Goal: Navigation & Orientation: Find specific page/section

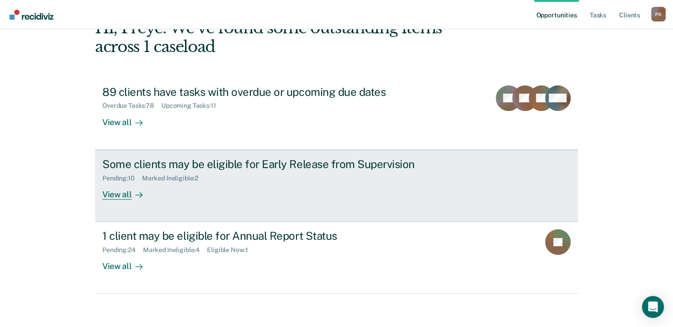
scroll to position [61, 0]
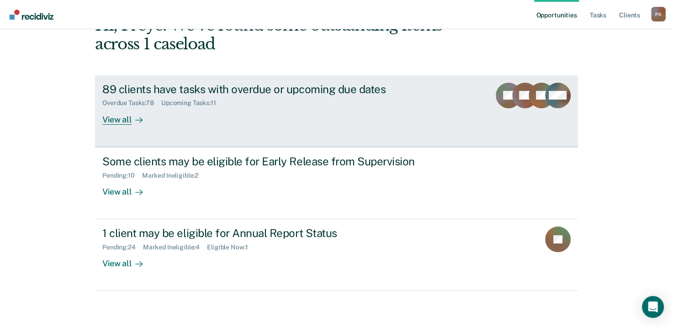
click at [160, 104] on div "Overdue Tasks : 78" at bounding box center [131, 103] width 59 height 8
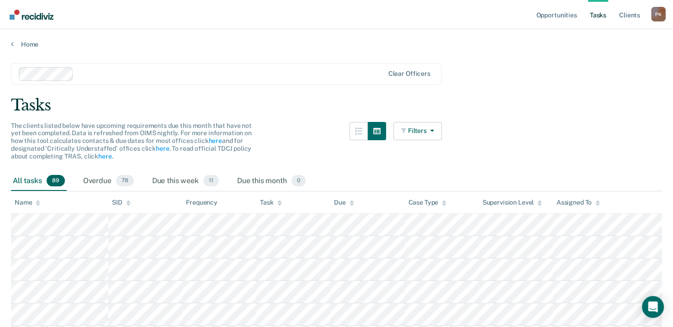
click at [11, 40] on div "Home" at bounding box center [336, 38] width 673 height 19
click at [10, 42] on div "Home" at bounding box center [336, 38] width 673 height 19
click at [17, 43] on link "Home" at bounding box center [336, 44] width 651 height 8
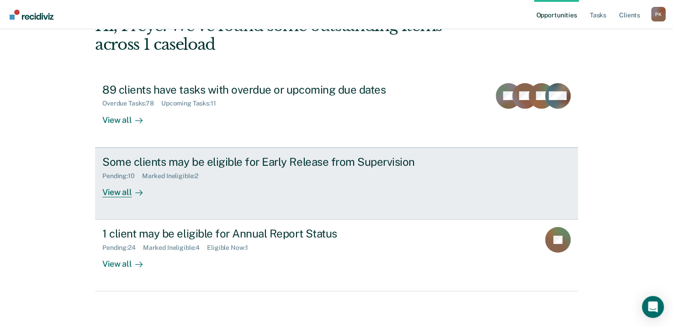
scroll to position [61, 0]
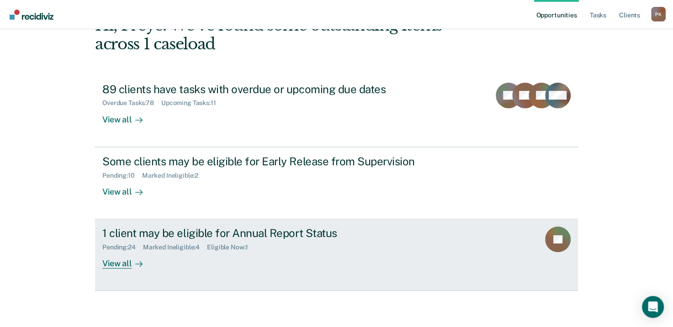
click at [242, 247] on div "Eligible Now : 1" at bounding box center [231, 247] width 48 height 8
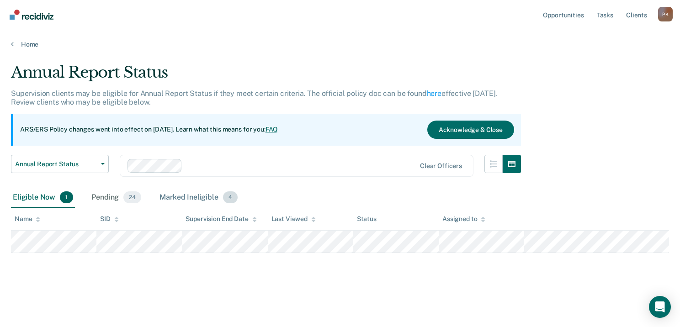
click at [205, 200] on div "Marked Ineligible 4" at bounding box center [199, 198] width 82 height 20
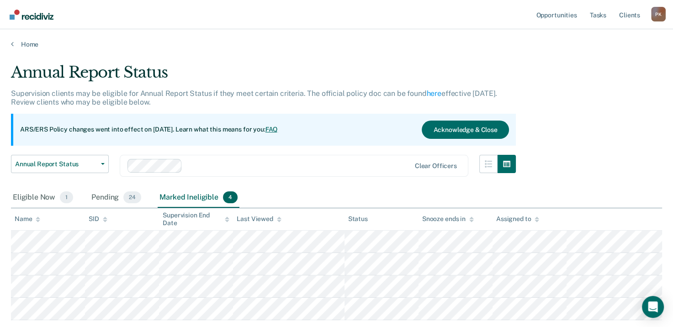
scroll to position [46, 0]
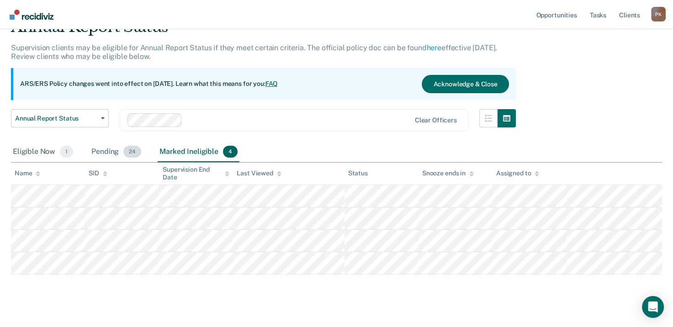
click at [117, 152] on div "Pending 24" at bounding box center [116, 152] width 53 height 20
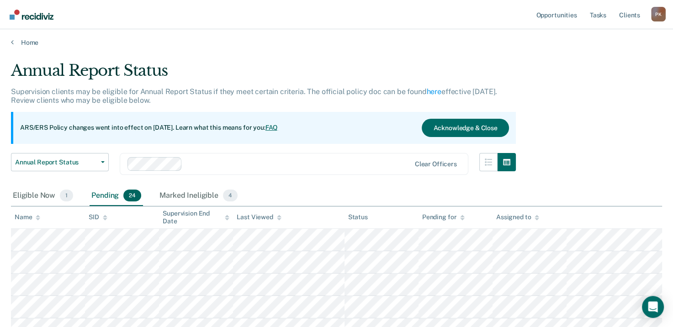
scroll to position [0, 0]
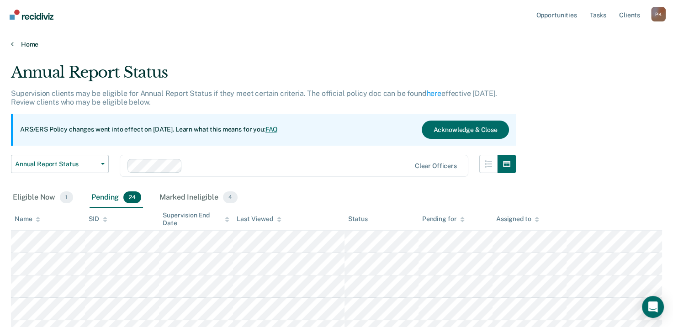
click at [26, 43] on link "Home" at bounding box center [336, 44] width 651 height 8
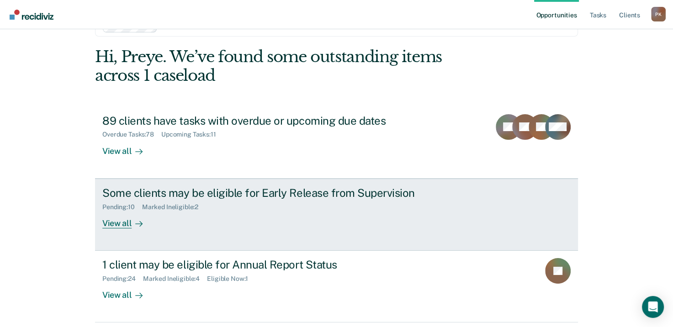
scroll to position [61, 0]
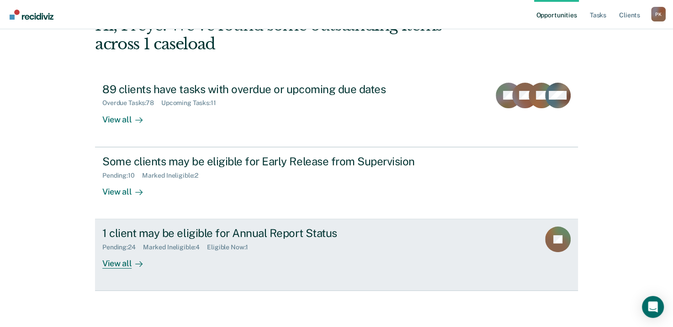
click at [135, 265] on icon at bounding box center [138, 263] width 7 height 7
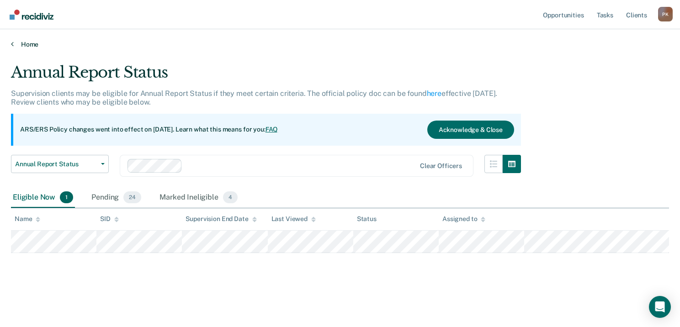
click at [13, 45] on icon at bounding box center [12, 43] width 3 height 7
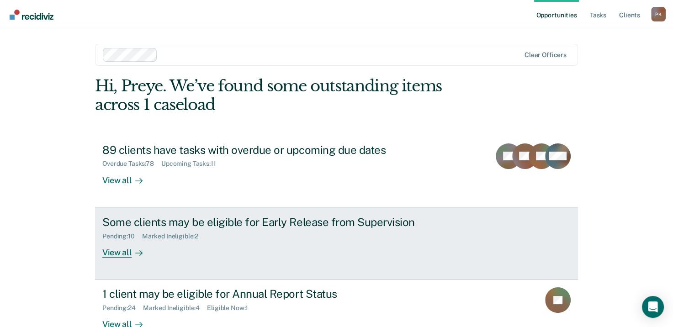
click at [126, 253] on div "View all" at bounding box center [127, 249] width 51 height 18
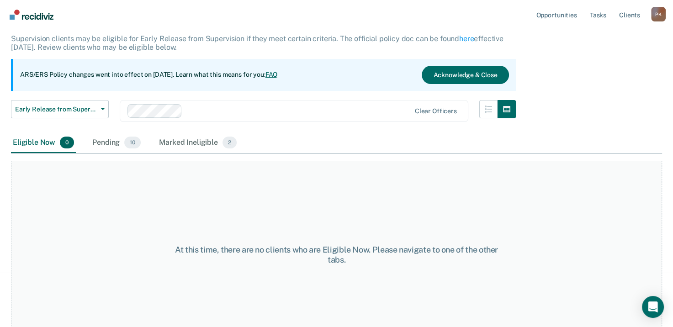
scroll to position [76, 0]
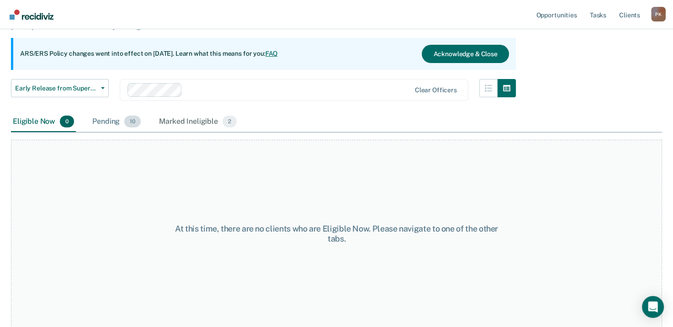
click at [119, 122] on div "Pending 10" at bounding box center [116, 122] width 52 height 20
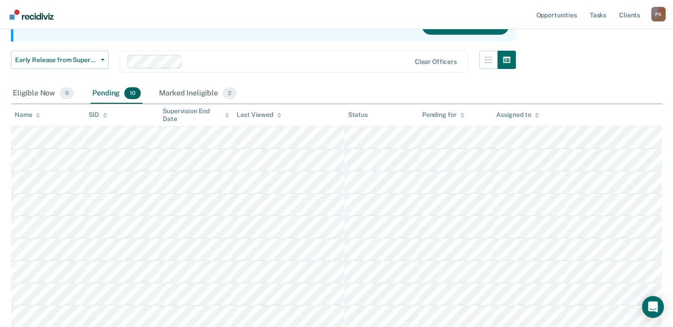
scroll to position [100, 0]
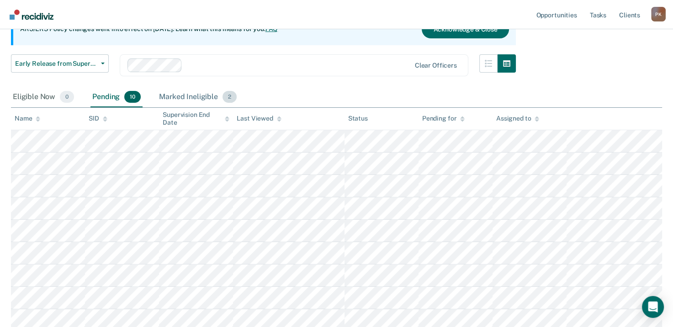
click at [204, 95] on div "Marked Ineligible 2" at bounding box center [197, 97] width 81 height 20
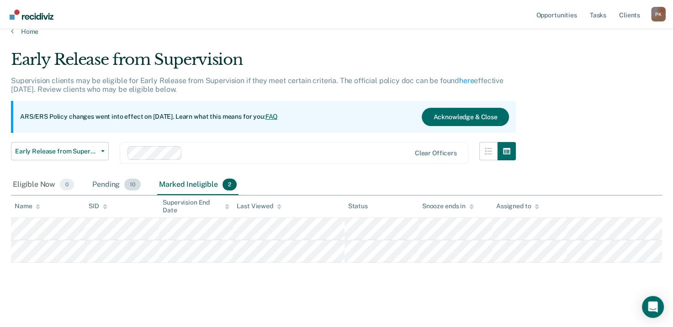
click at [113, 184] on div "Pending 10" at bounding box center [116, 185] width 52 height 20
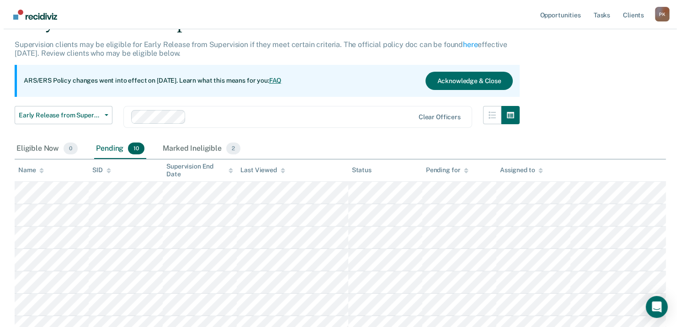
scroll to position [0, 0]
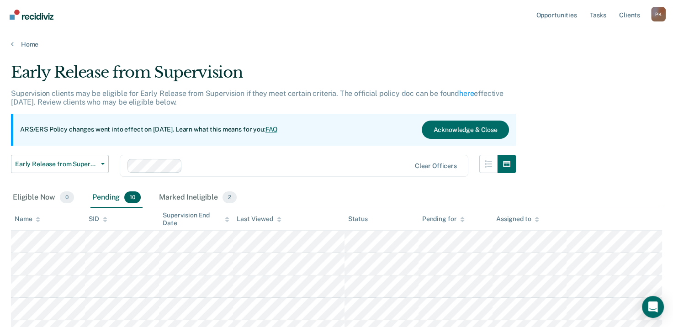
click at [655, 14] on div "P K" at bounding box center [658, 14] width 15 height 15
click at [594, 37] on link "Profile" at bounding box center [622, 37] width 74 height 8
